Goal: Task Accomplishment & Management: Use online tool/utility

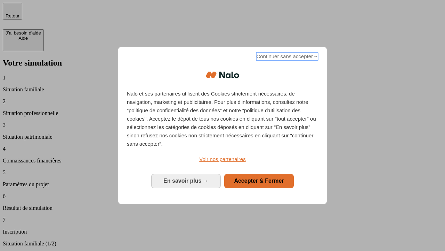
click at [287, 57] on span "Continuer sans accepter →" at bounding box center [287, 56] width 62 height 8
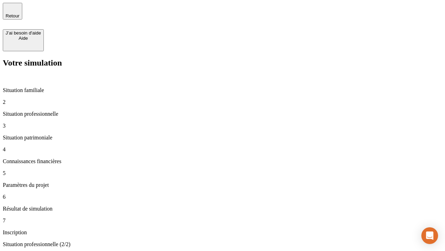
type input "30 000"
type input "40 000"
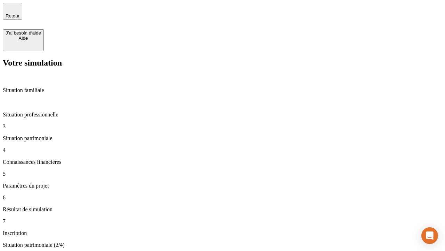
type input "1 100"
type input "20"
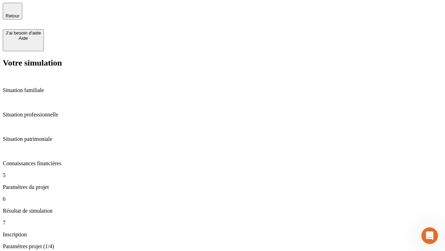
type input "40"
type input "62"
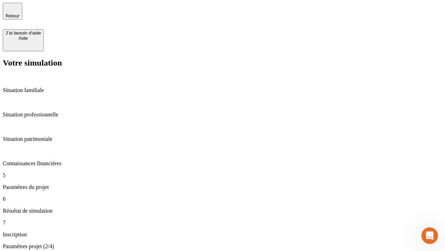
type input "50 000"
type input "640"
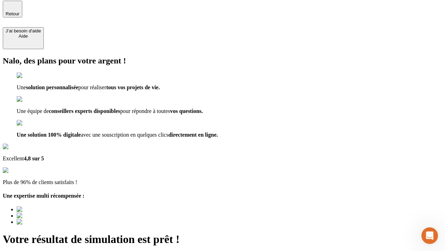
type input "[EMAIL_ADDRESS][DOMAIN_NAME]"
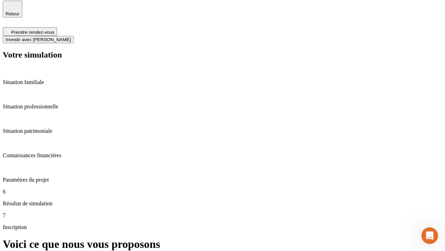
click at [71, 37] on span "Investir avec [PERSON_NAME]" at bounding box center [38, 39] width 65 height 5
